Goal: Share content

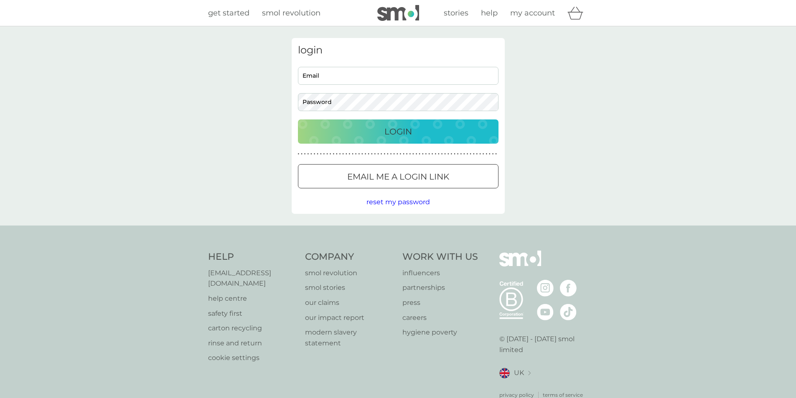
type input "[EMAIL_ADDRESS][DOMAIN_NAME]"
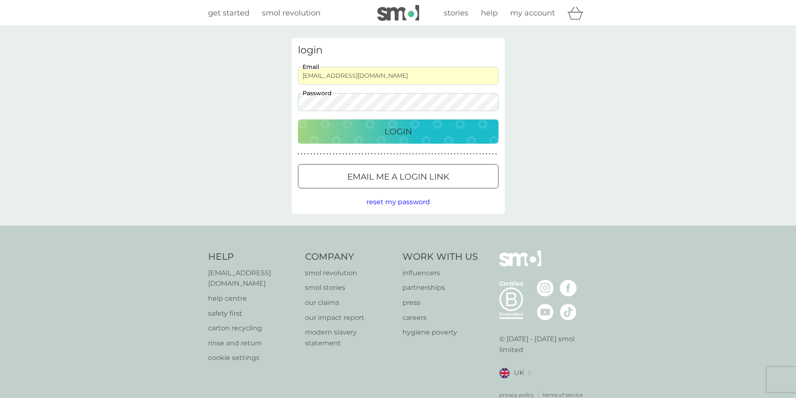
click at [392, 133] on p "Login" at bounding box center [398, 131] width 28 height 13
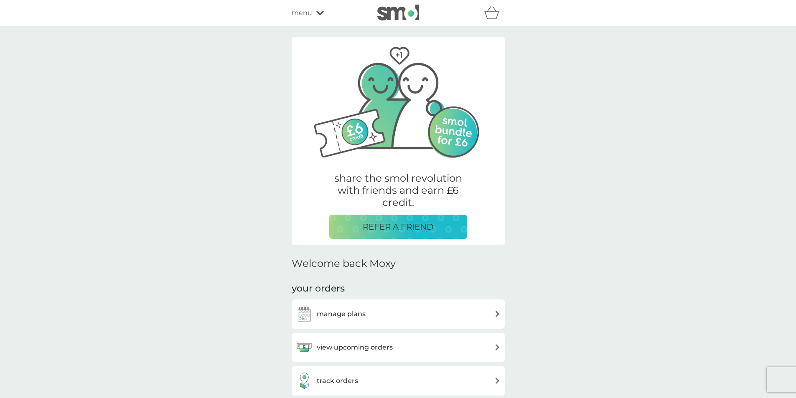
click at [406, 226] on p "REFER A FRIEND" at bounding box center [398, 226] width 71 height 13
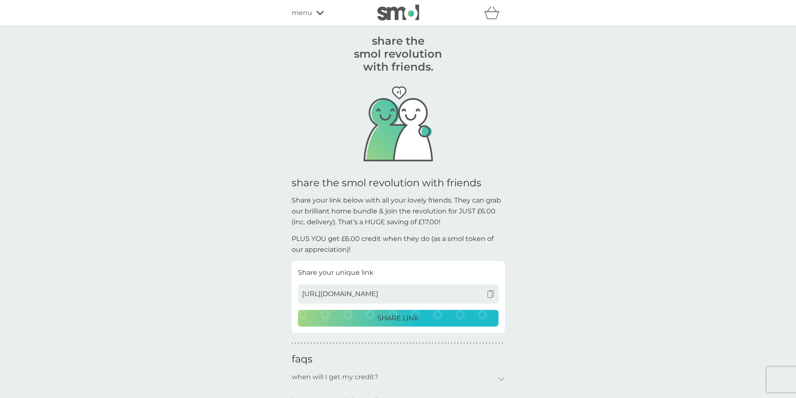
click at [398, 317] on p "SHARE LINK" at bounding box center [397, 318] width 41 height 11
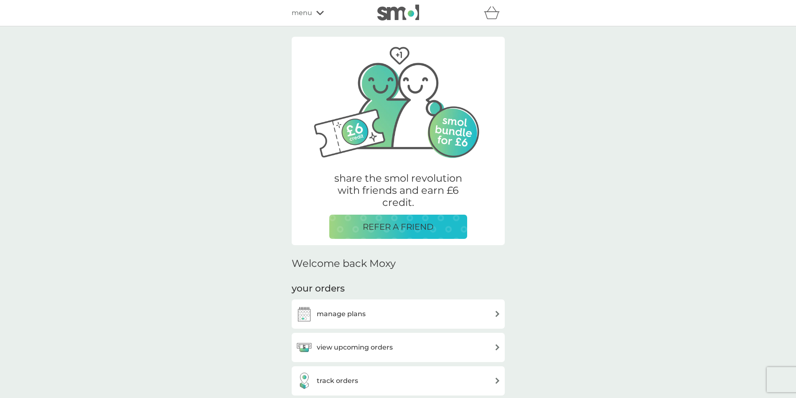
click at [408, 225] on p "REFER A FRIEND" at bounding box center [398, 226] width 71 height 13
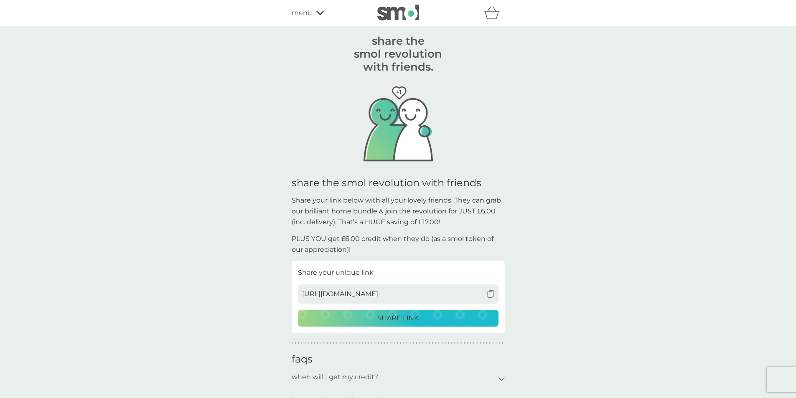
click at [491, 293] on img at bounding box center [491, 294] width 8 height 8
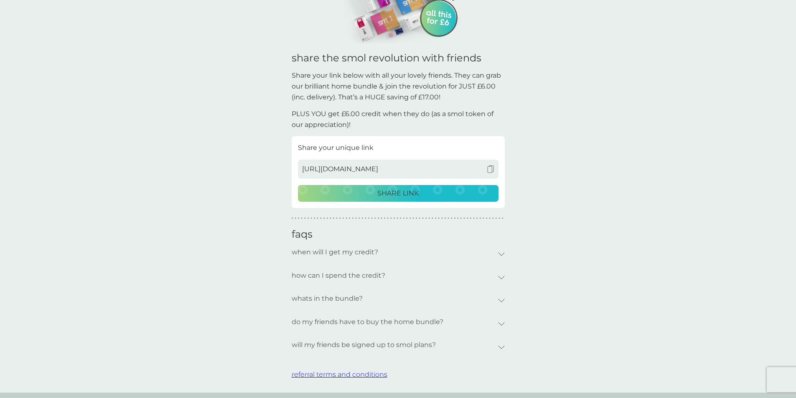
scroll to position [125, 0]
click at [502, 253] on icon at bounding box center [501, 254] width 7 height 4
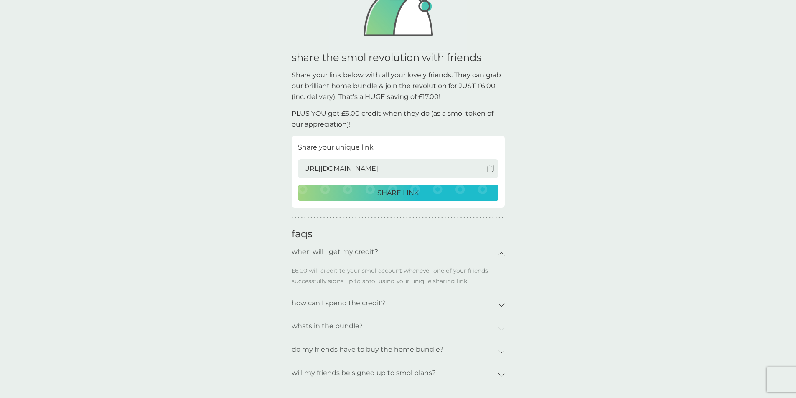
click at [503, 305] on icon at bounding box center [501, 305] width 6 height 3
